Goal: Task Accomplishment & Management: Manage account settings

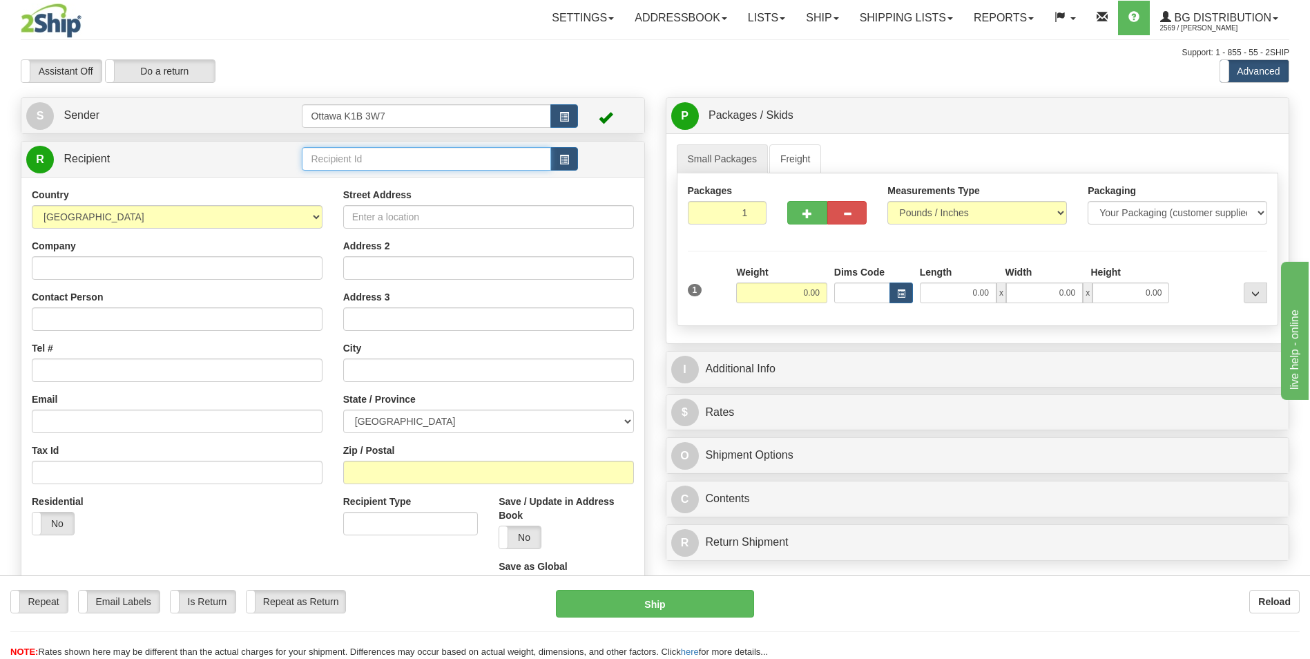
click at [352, 162] on input "text" at bounding box center [426, 158] width 249 height 23
click at [352, 179] on div "910487" at bounding box center [424, 180] width 236 height 15
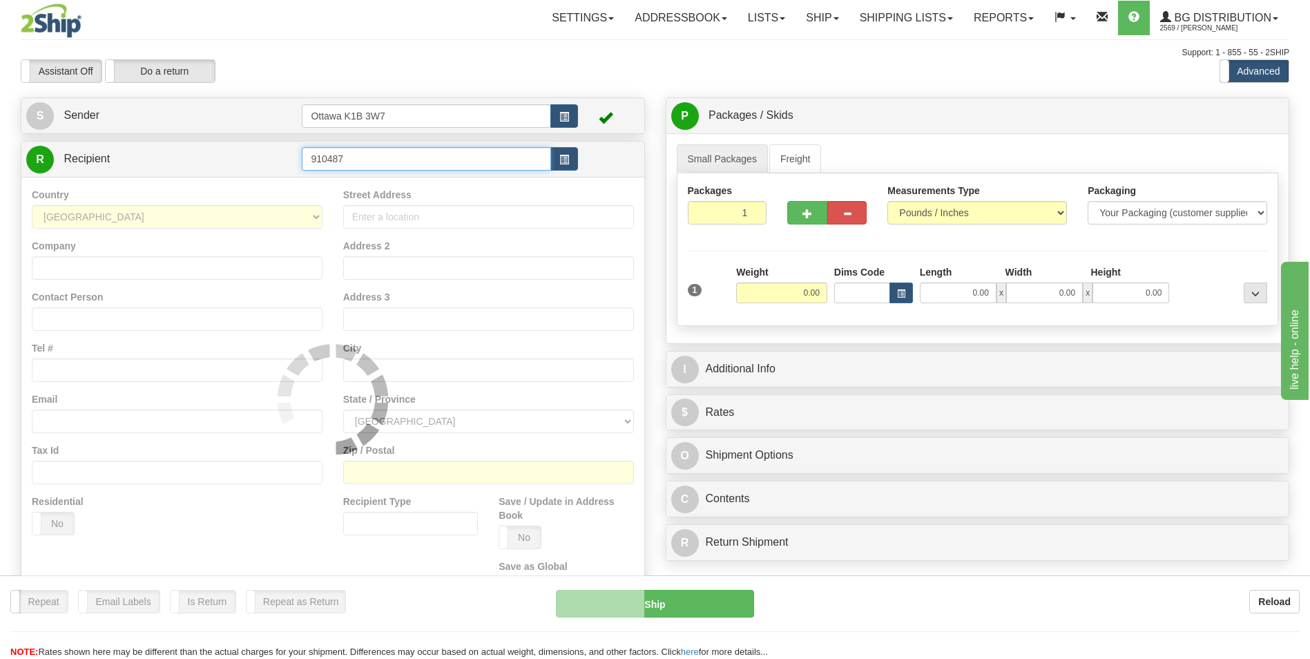
type input "910487"
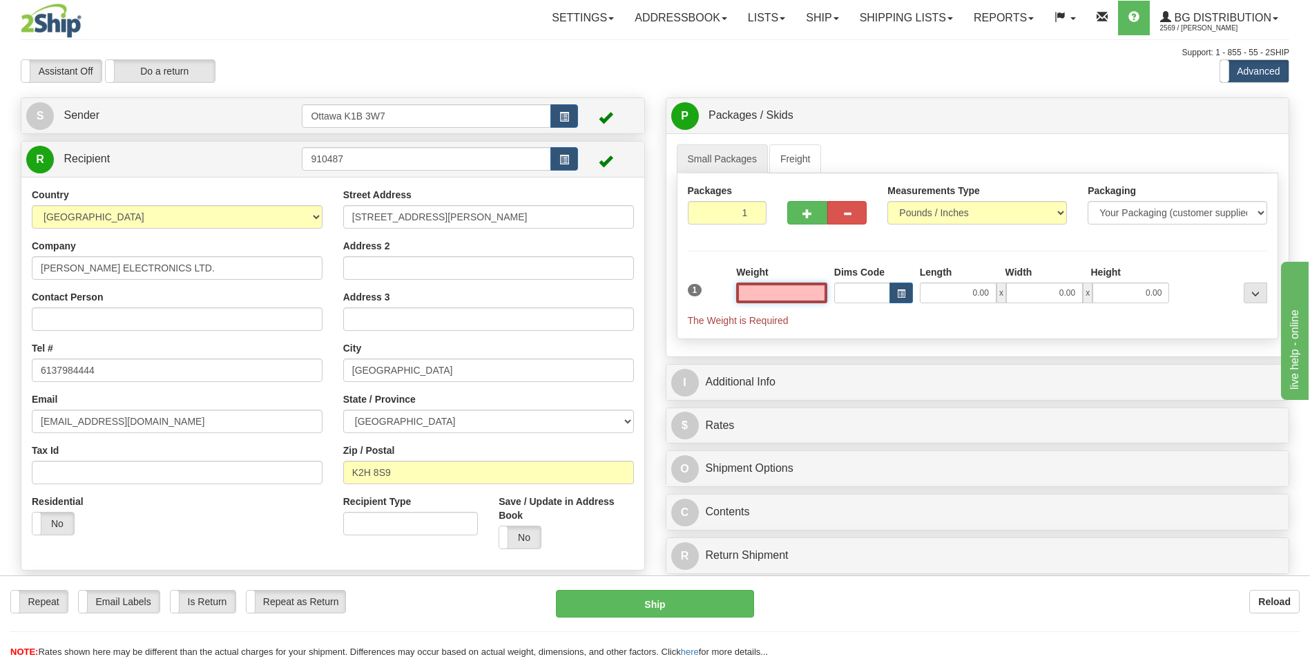
click at [793, 294] on input "text" at bounding box center [781, 293] width 91 height 21
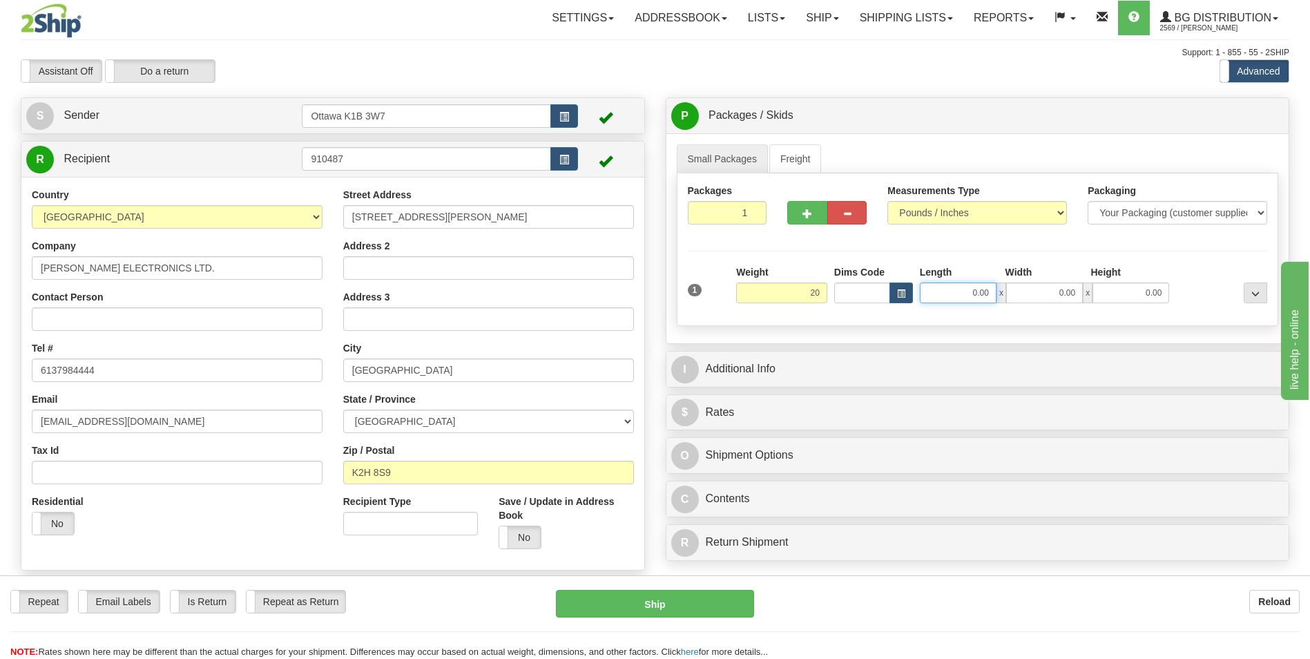
type input "20.00"
drag, startPoint x: 958, startPoint y: 287, endPoint x: 1008, endPoint y: 316, distance: 57.6
click at [958, 287] on input "0.00" at bounding box center [958, 293] width 77 height 21
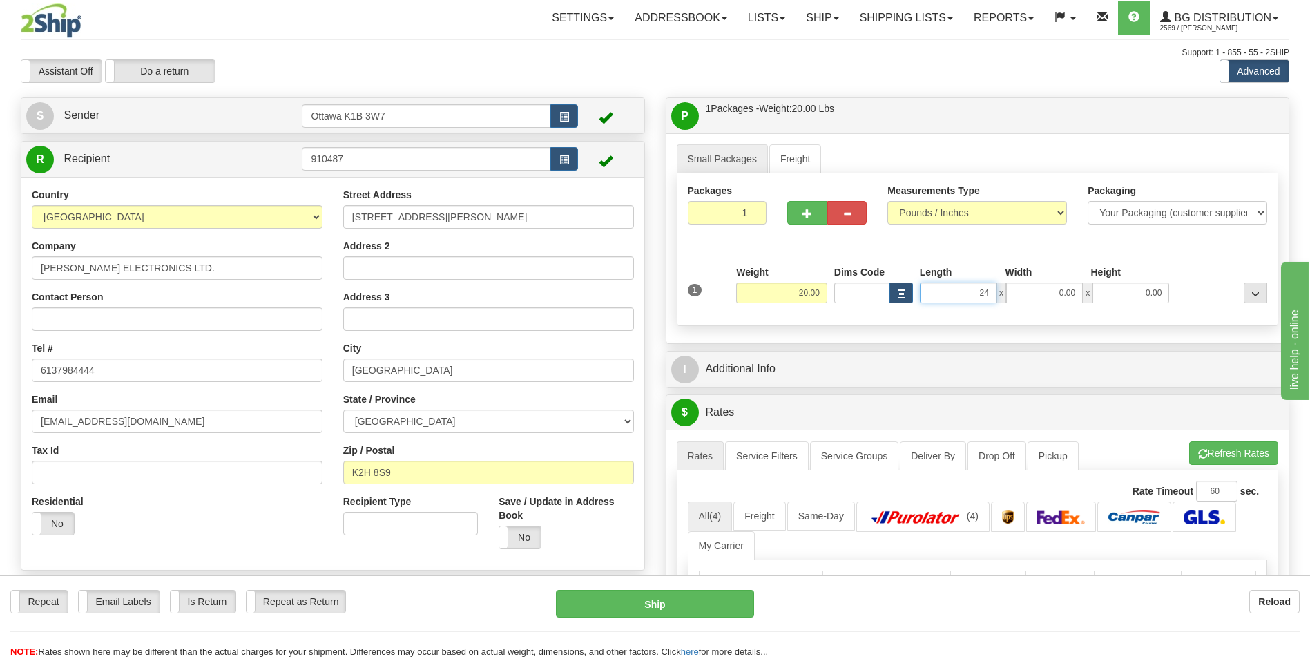
type input "24.50"
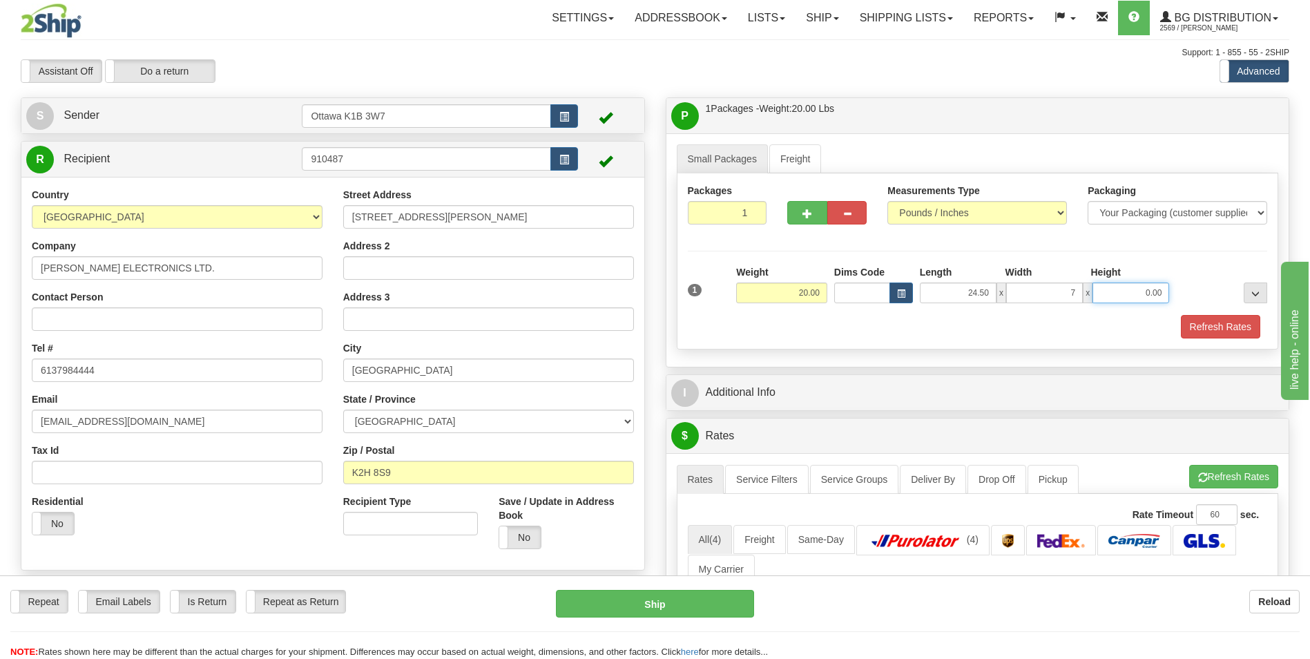
type input "7.00"
type input "8.00"
click at [996, 239] on div "Packages 1 1 Measurements Type" at bounding box center [978, 261] width 602 height 176
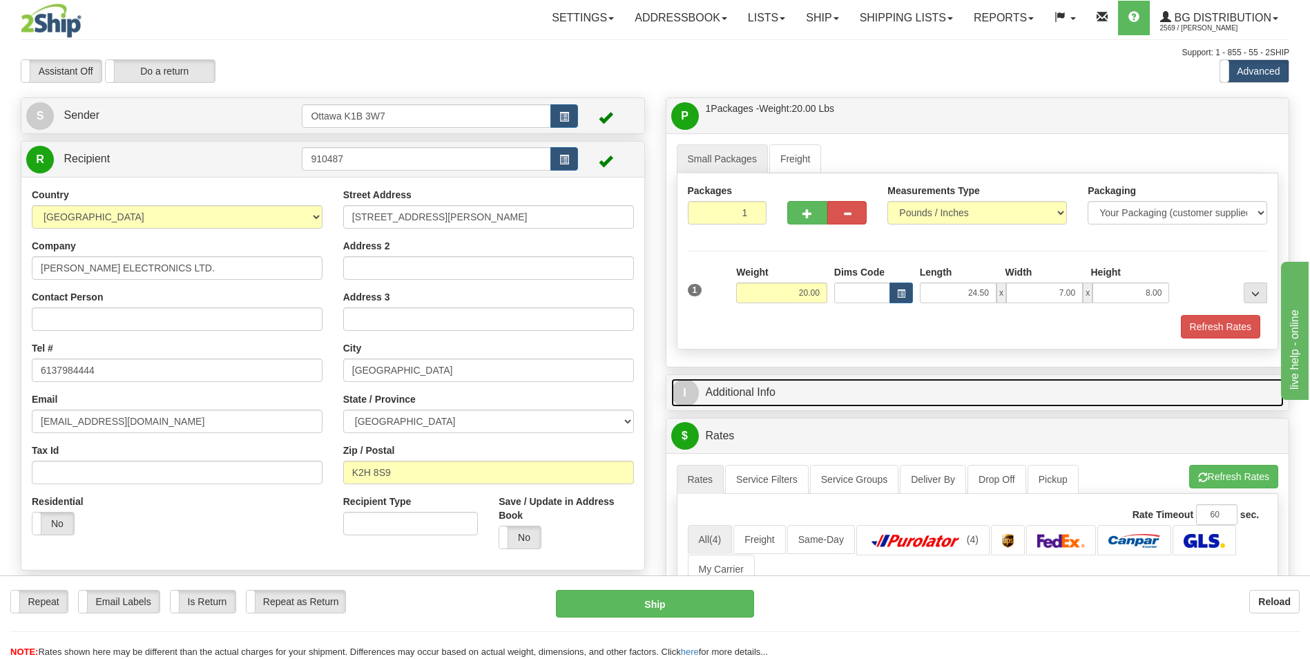
click at [837, 385] on link "I Additional Info" at bounding box center [977, 393] width 613 height 28
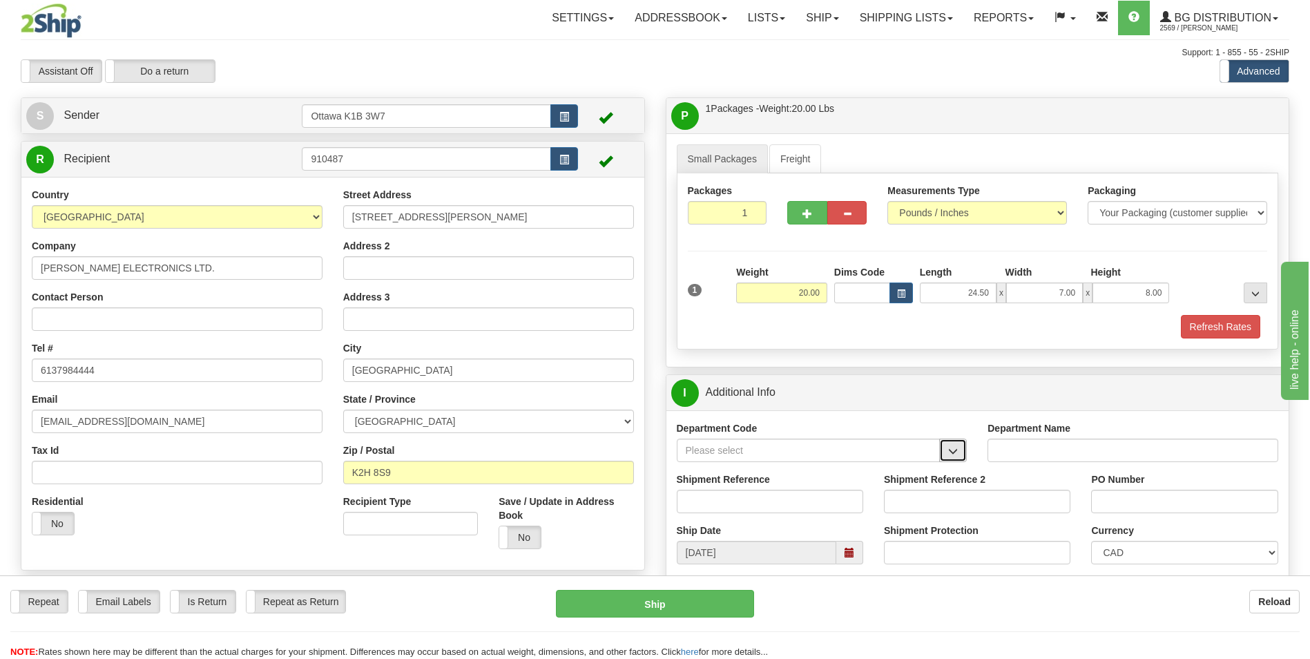
click at [966, 455] on button "button" at bounding box center [953, 450] width 28 height 23
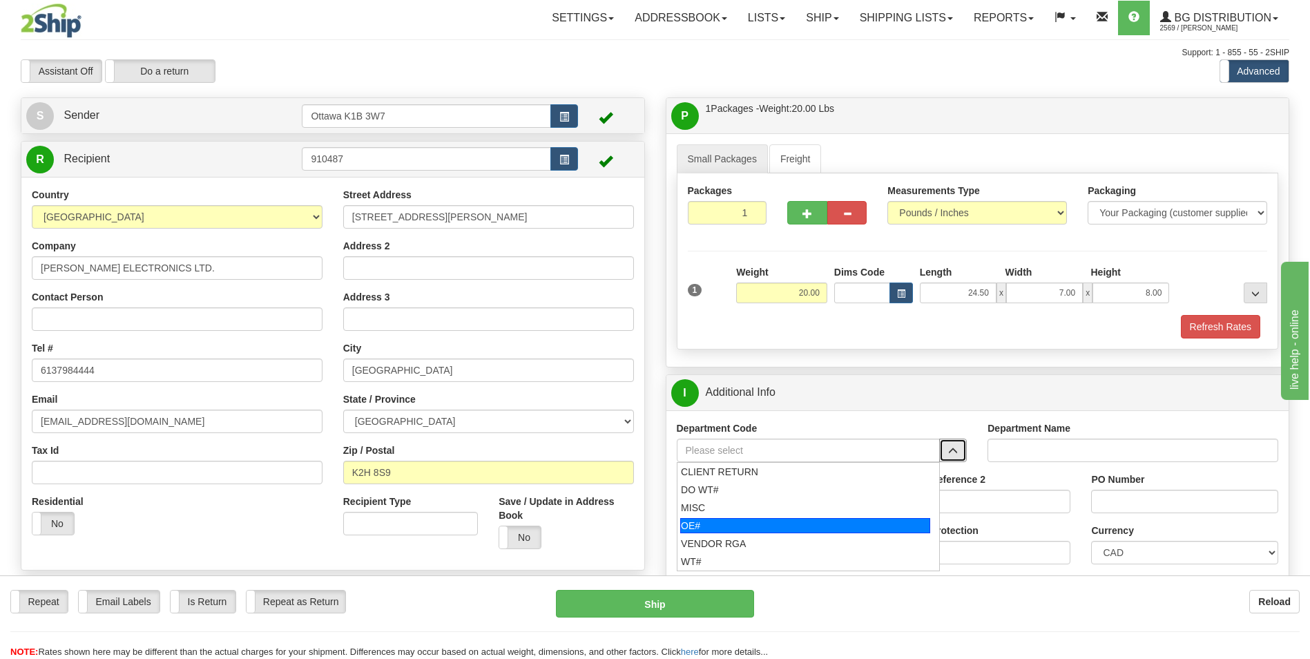
click at [745, 517] on li "OE#" at bounding box center [809, 526] width 262 height 18
type input "OE#"
type input "ORDERS"
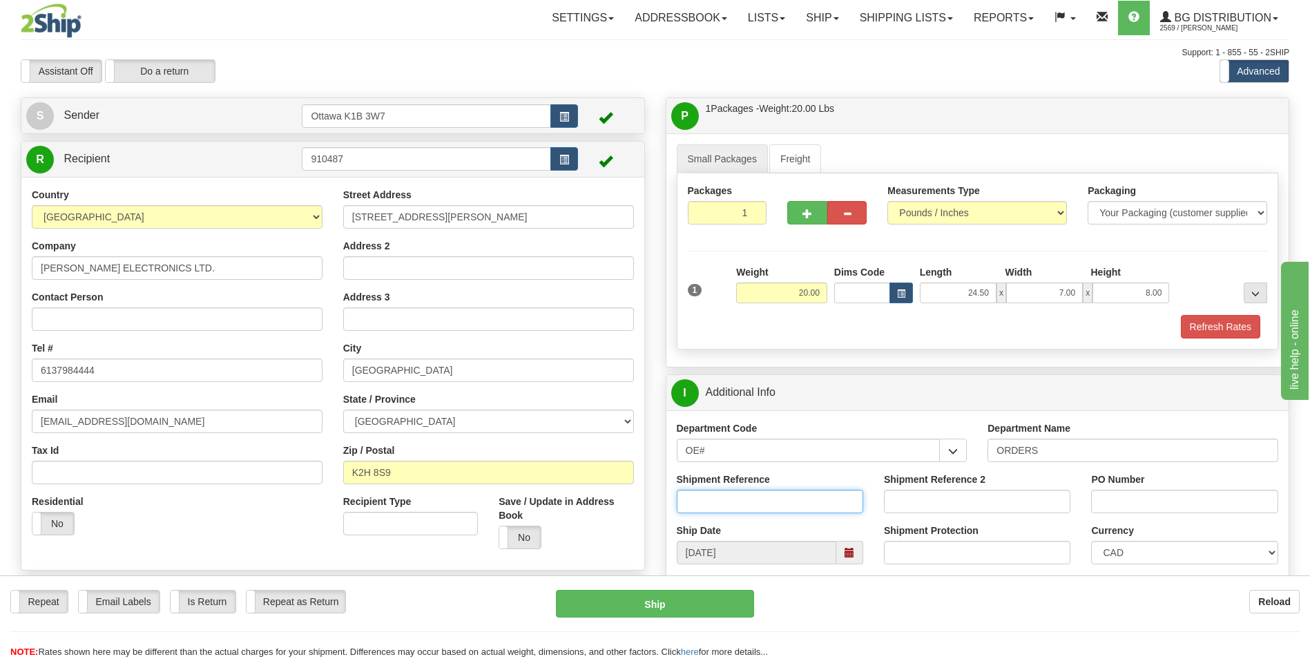
click at [722, 496] on input "Shipment Reference" at bounding box center [770, 501] width 187 height 23
type input "10204824-00"
click at [1131, 496] on input "PO Number" at bounding box center [1184, 501] width 187 height 23
type input "35481-REP"
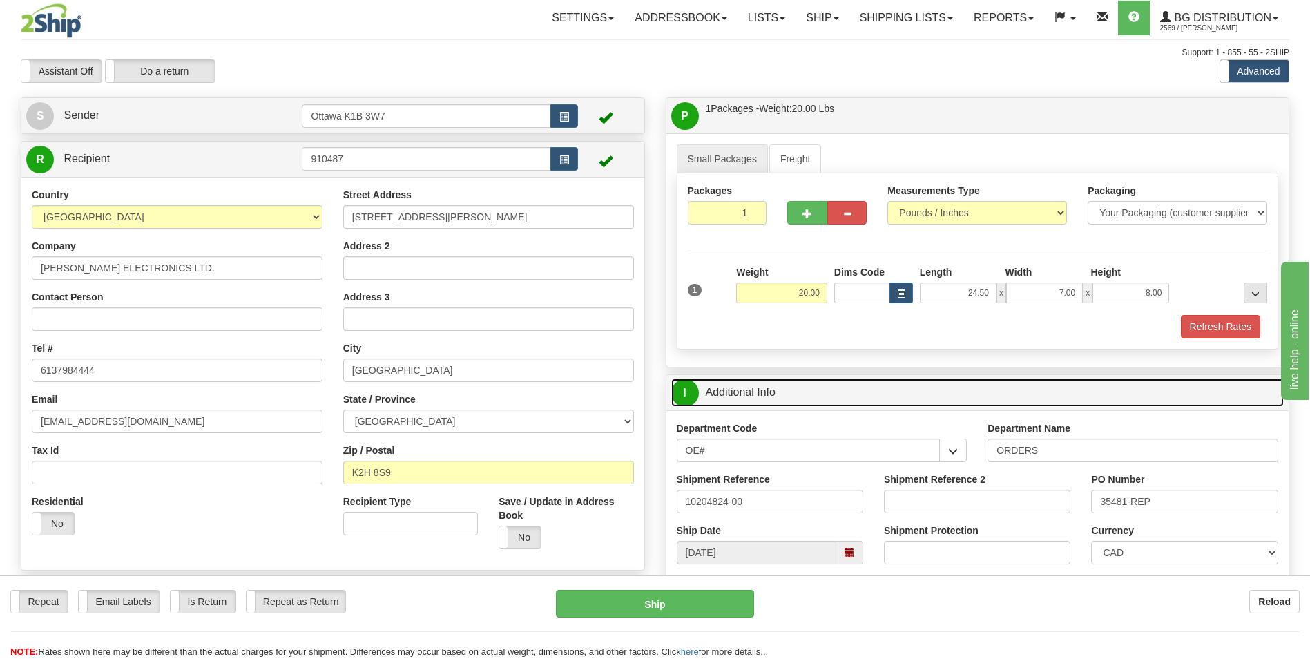
click at [823, 397] on link "I Additional Info" at bounding box center [977, 393] width 613 height 28
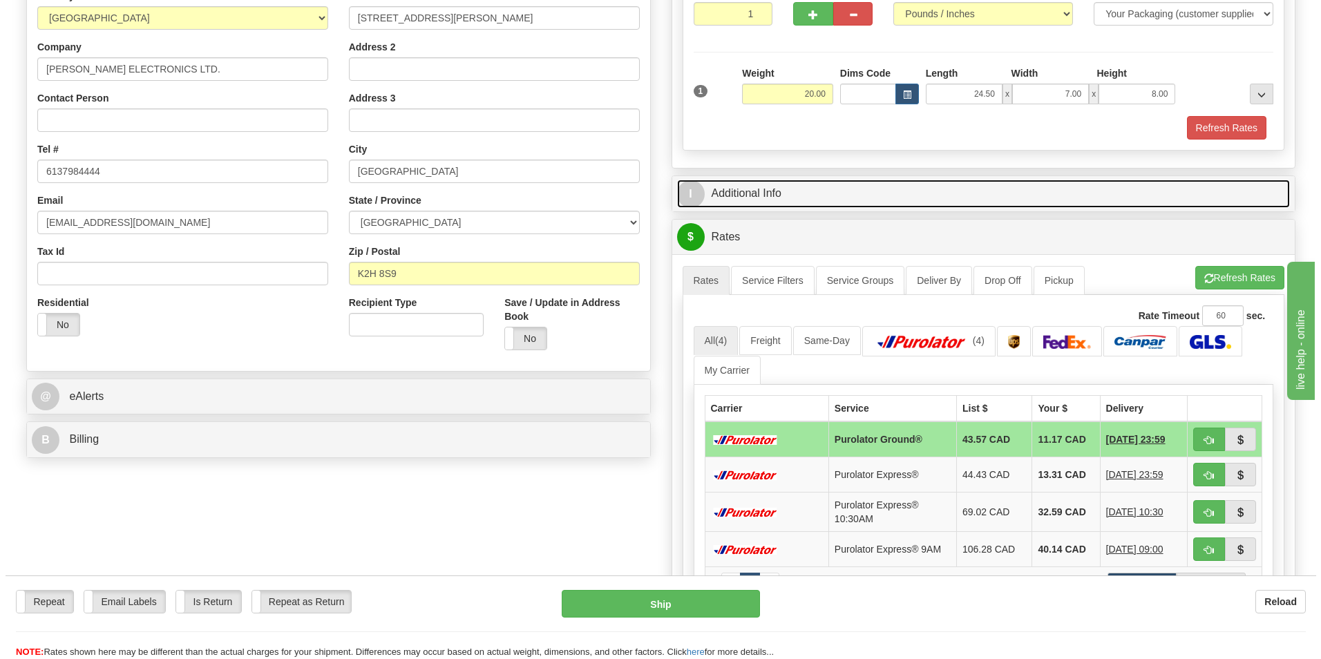
scroll to position [207, 0]
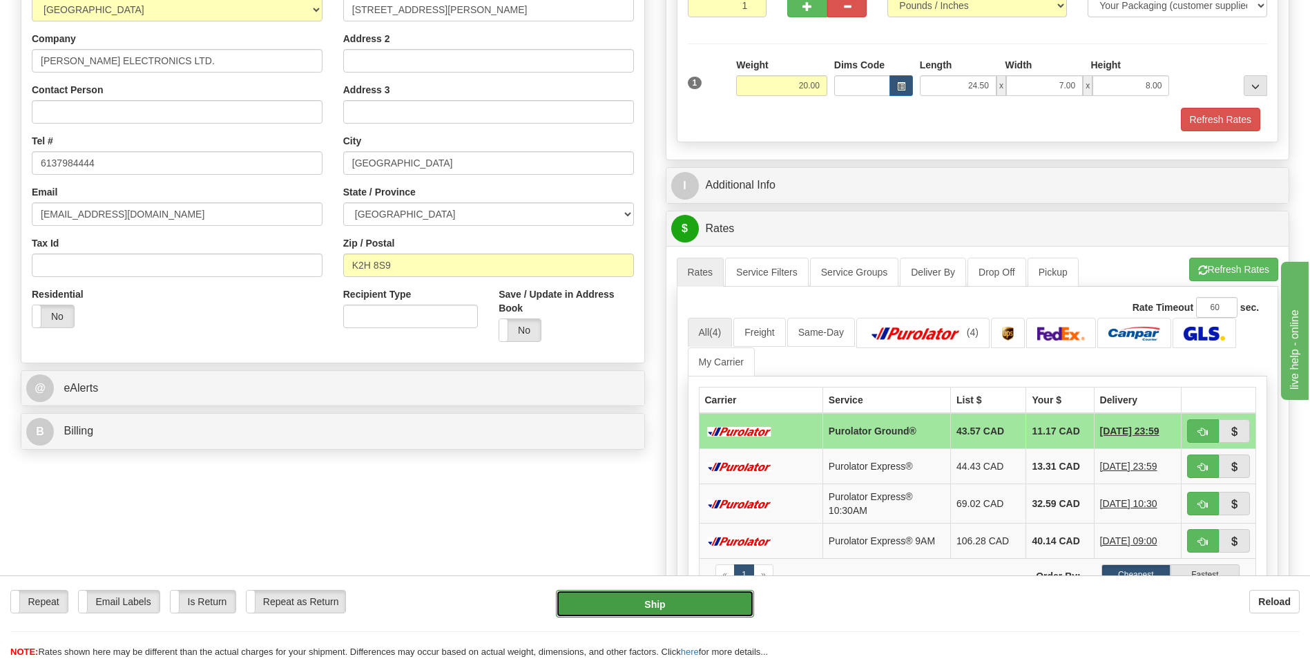
click at [694, 602] on button "Ship" at bounding box center [655, 604] width 198 height 28
type input "260"
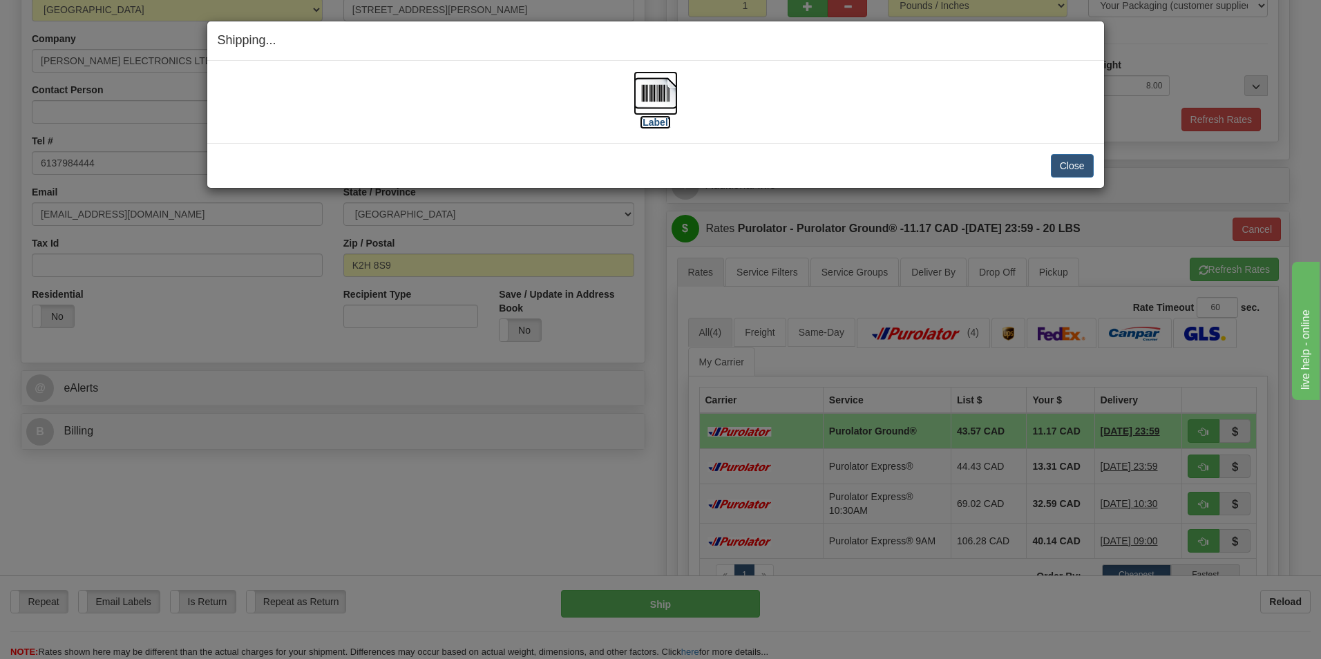
click at [655, 127] on label "[Label]" at bounding box center [656, 122] width 32 height 14
click at [1063, 167] on button "Close" at bounding box center [1072, 165] width 43 height 23
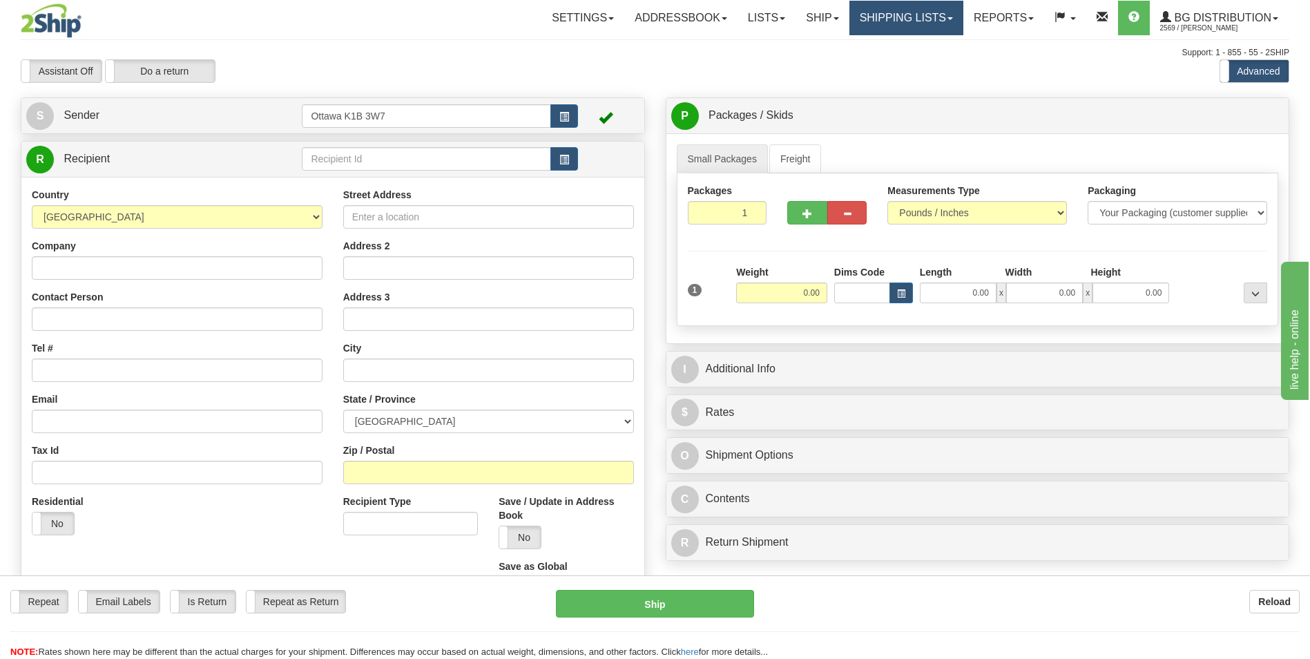
click at [888, 12] on link "Shipping lists" at bounding box center [907, 18] width 114 height 35
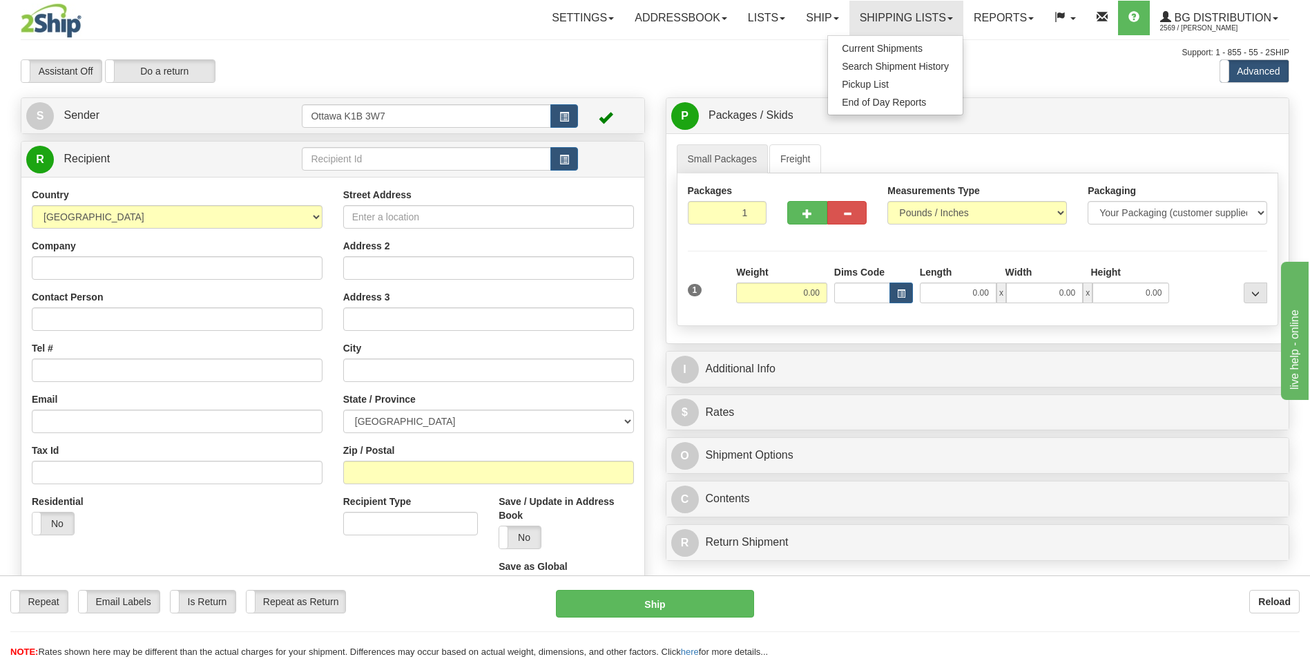
click at [884, 35] on ul "Current Shipments Search Shipment History Pickup List End of Day Reports" at bounding box center [896, 75] width 136 height 80
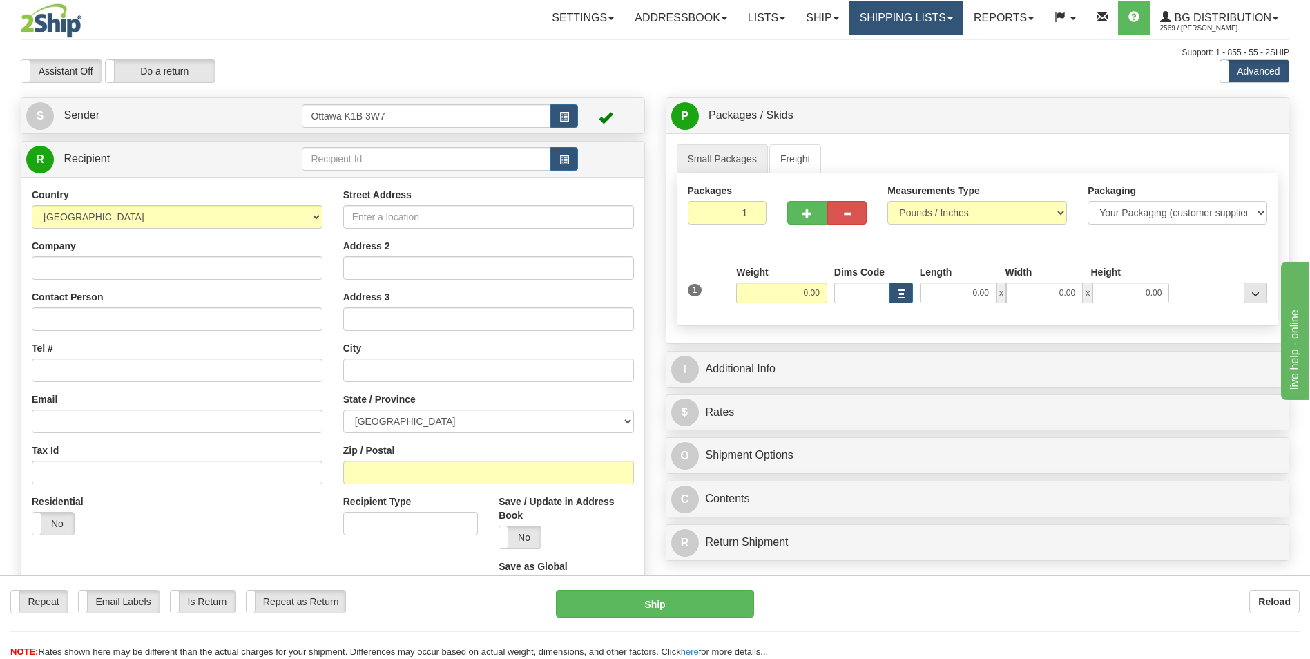
click at [901, 13] on link "Shipping lists" at bounding box center [907, 18] width 114 height 35
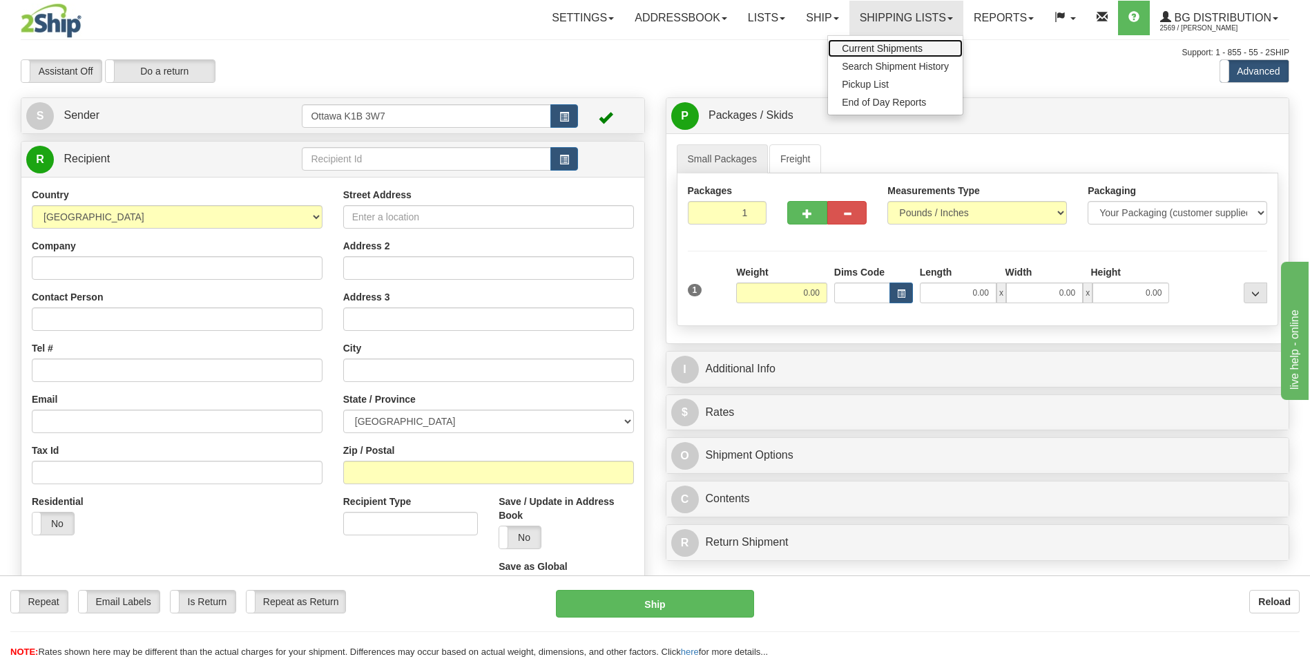
click at [894, 48] on span "Current Shipments" at bounding box center [882, 48] width 81 height 11
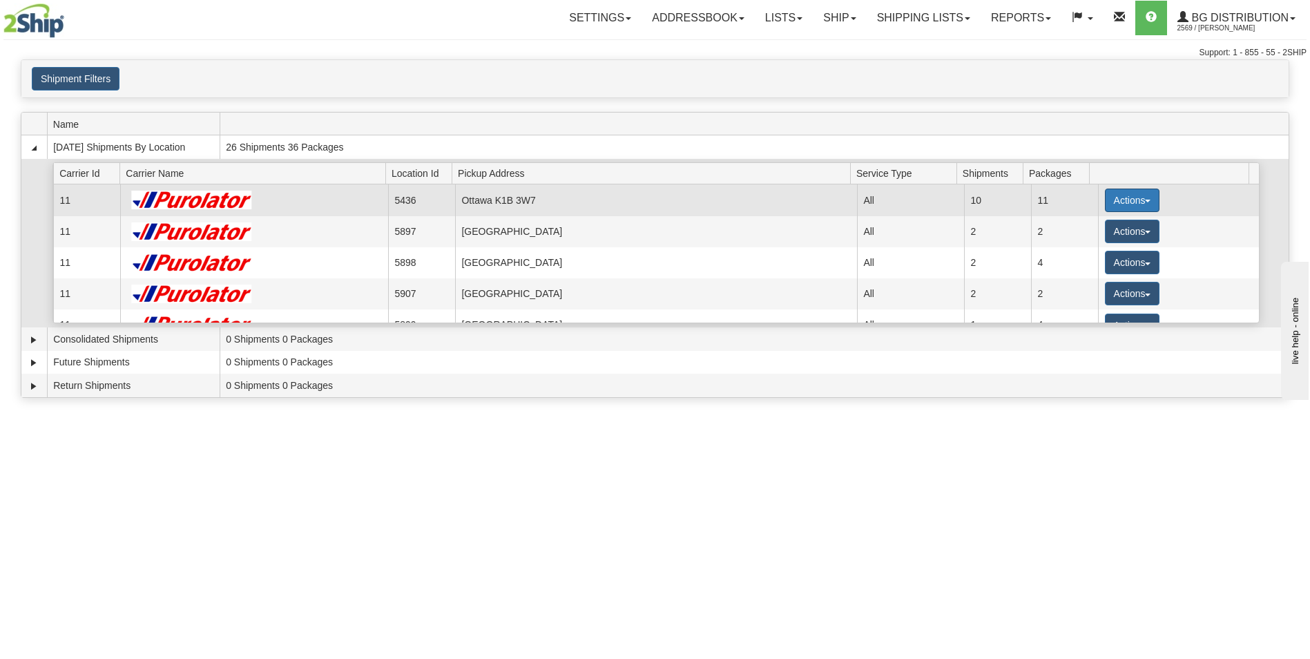
click at [1134, 209] on button "Actions" at bounding box center [1132, 200] width 55 height 23
click at [1102, 233] on link "Details" at bounding box center [1104, 227] width 111 height 18
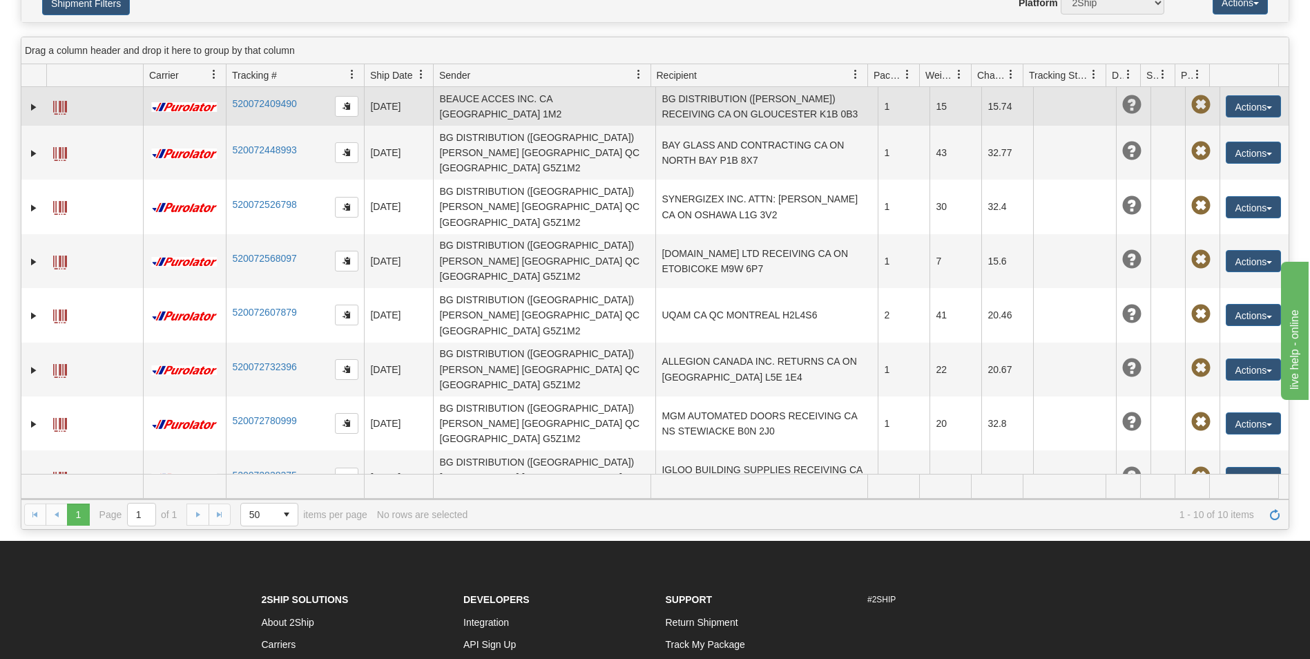
scroll to position [138, 0]
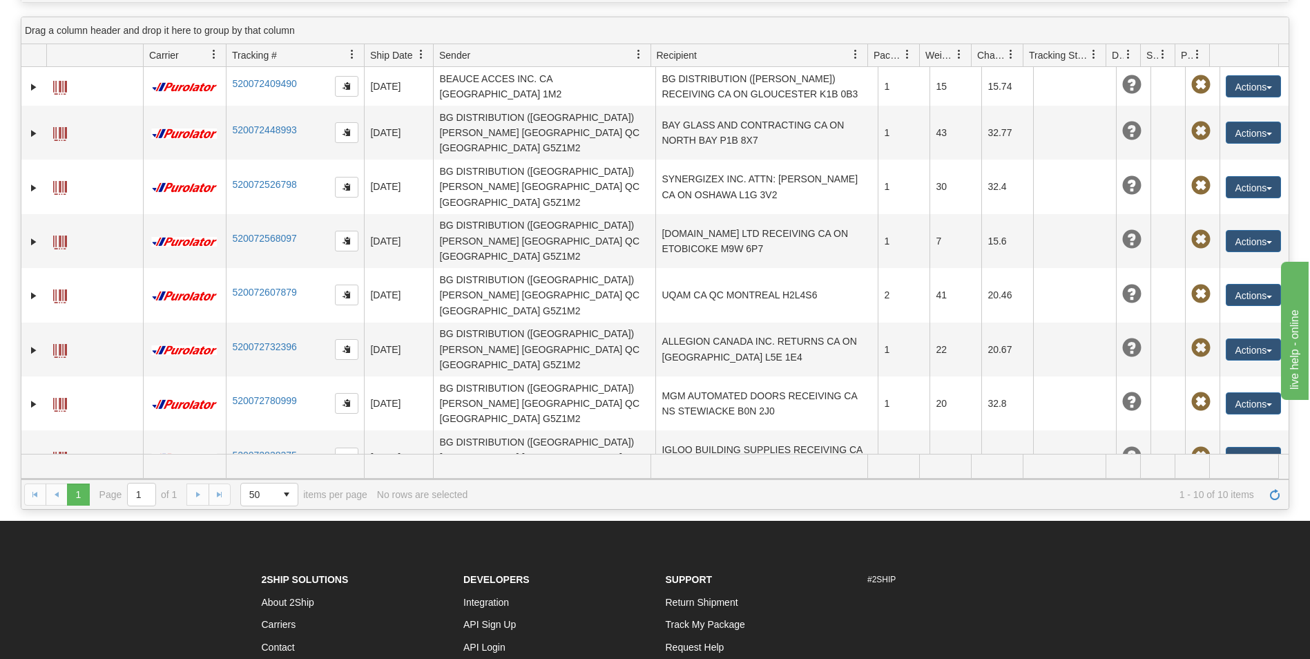
click at [1230, 501] on button "Actions" at bounding box center [1253, 512] width 55 height 22
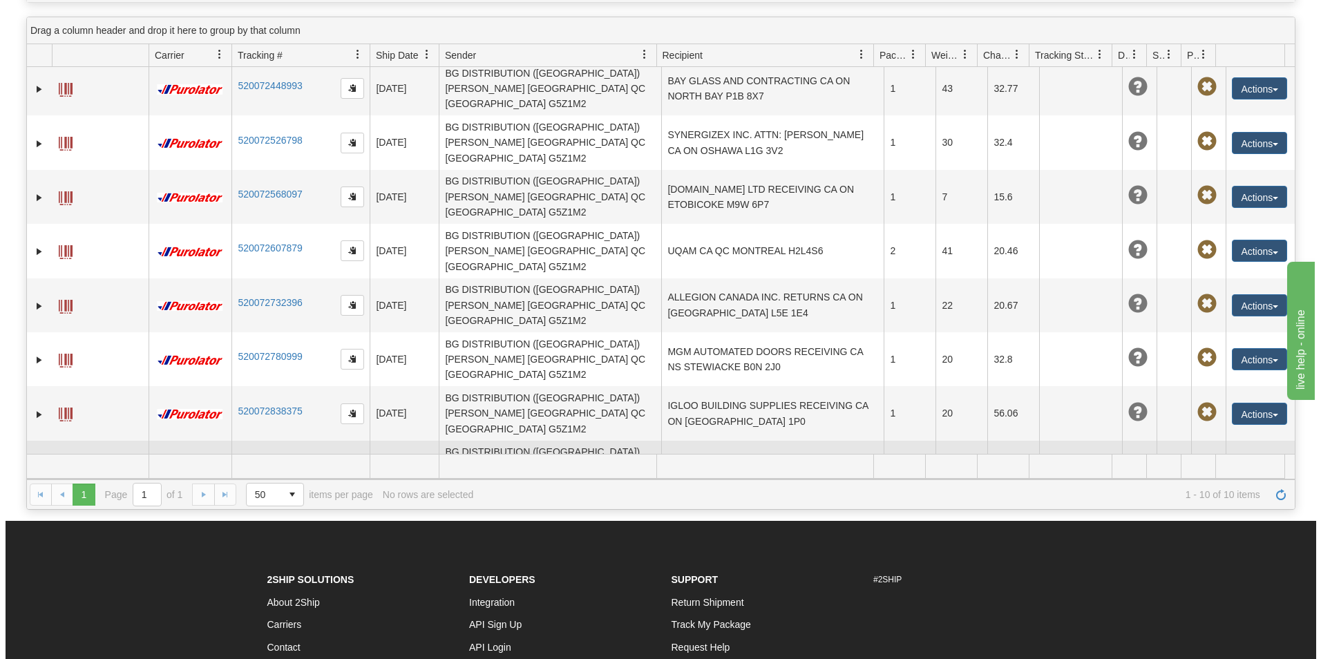
scroll to position [69, 0]
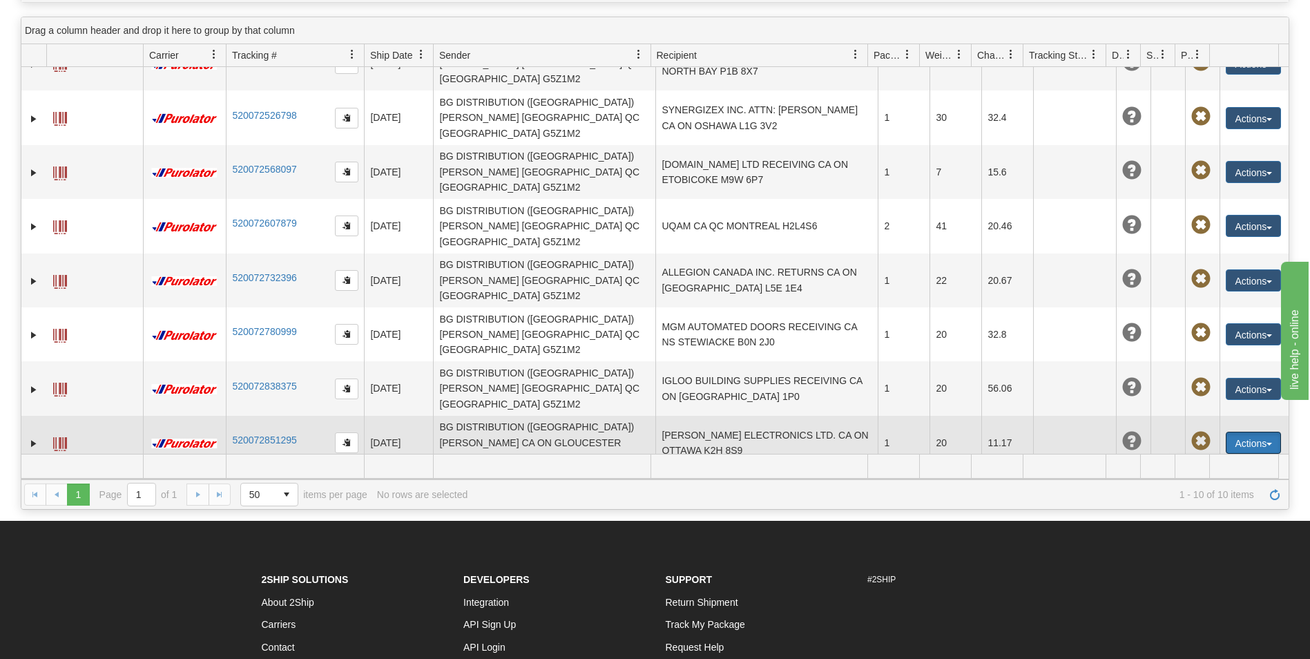
click at [1184, 517] on span at bounding box center [1189, 522] width 10 height 10
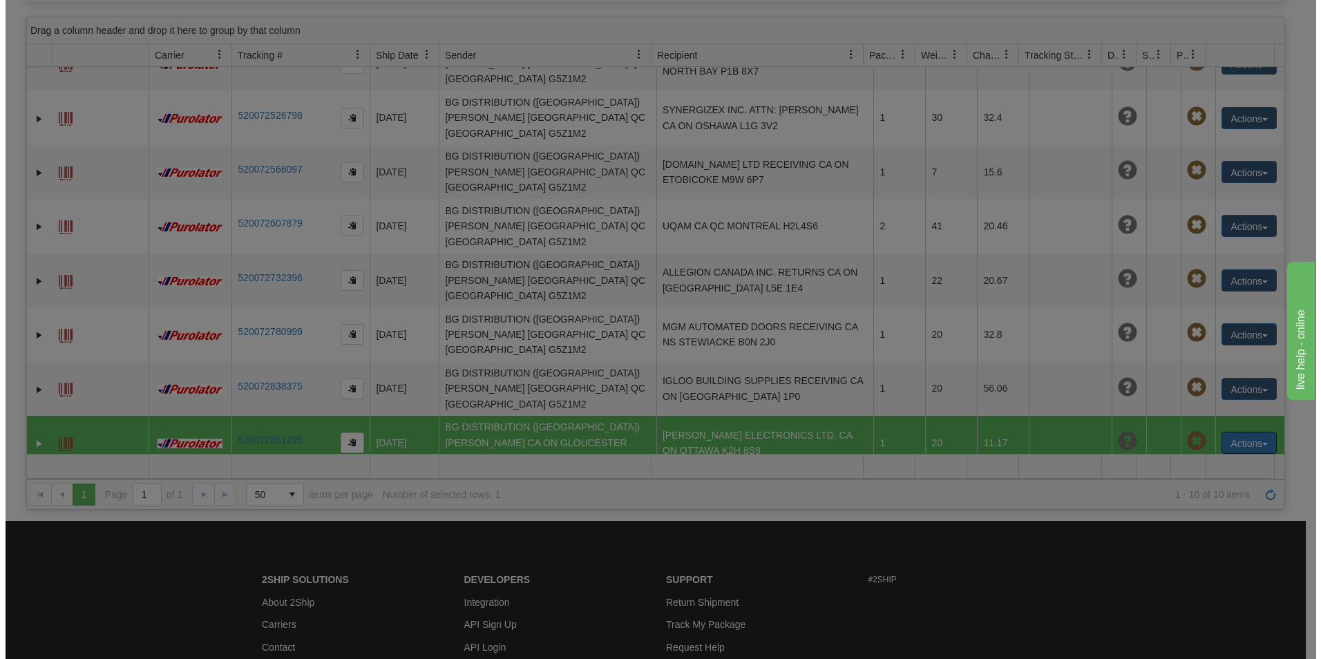
scroll to position [0, 0]
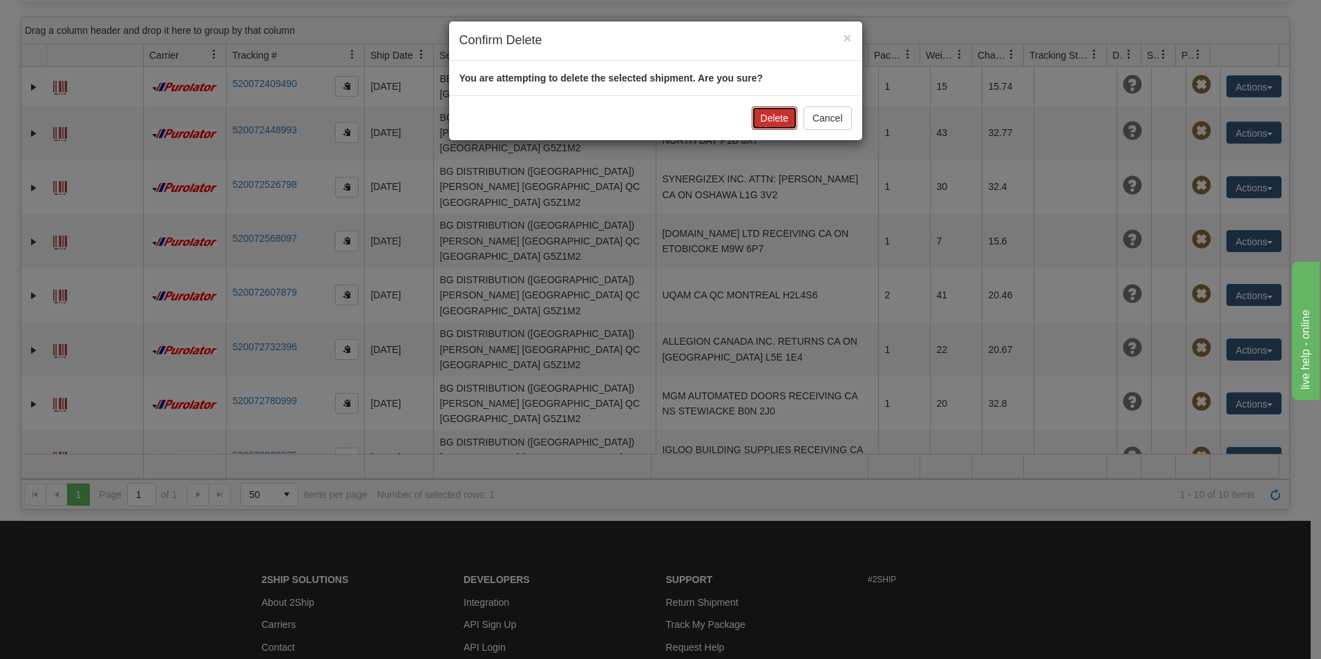
click at [758, 117] on button "Delete" at bounding box center [775, 117] width 46 height 23
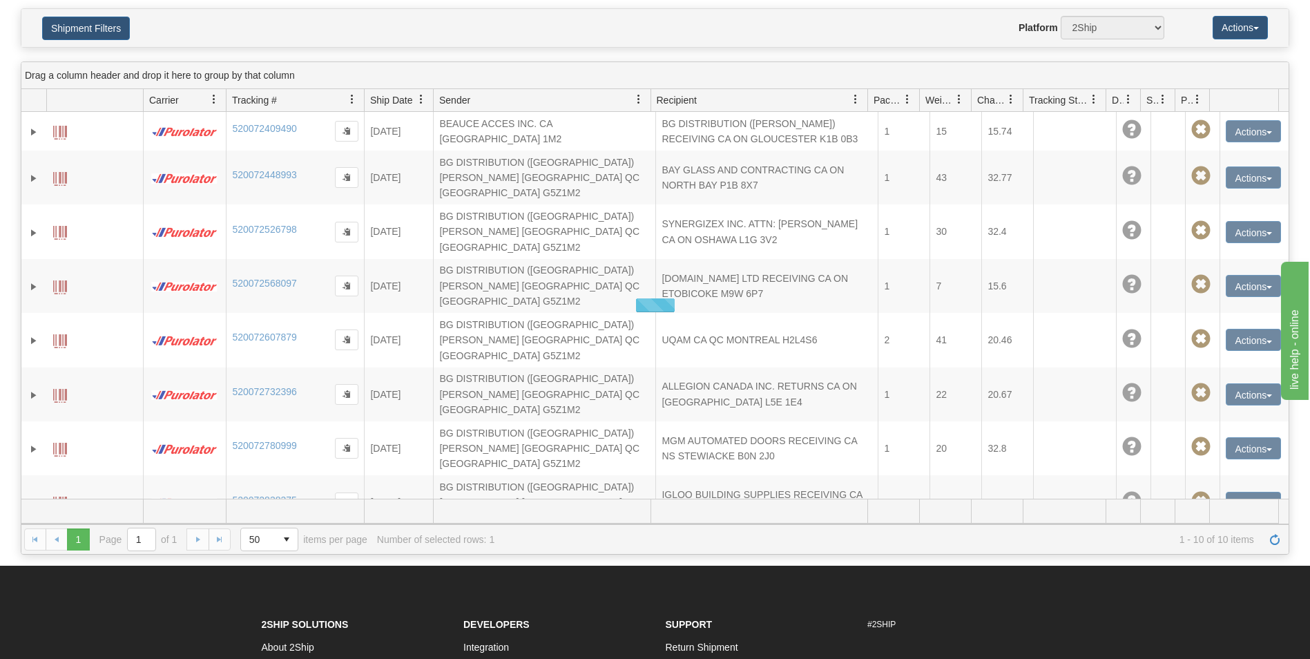
scroll to position [138, 0]
